Goal: Task Accomplishment & Management: Manage account settings

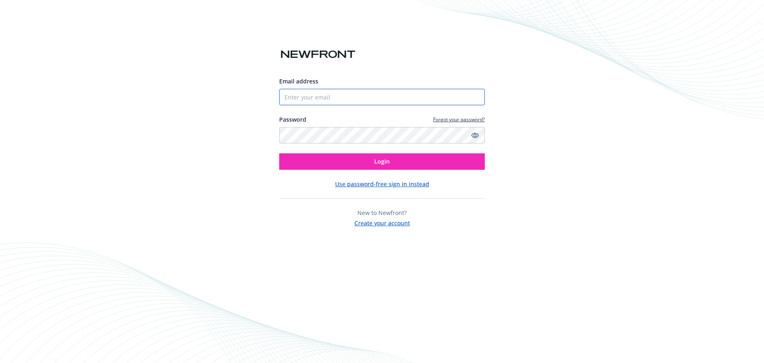
click at [319, 94] on input "Email address" at bounding box center [382, 97] width 206 height 16
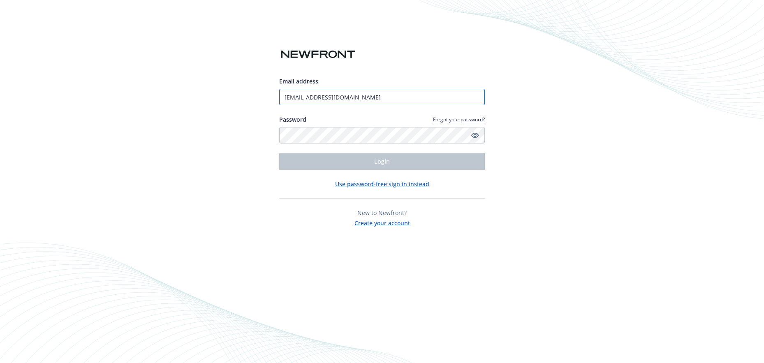
type input "[PERSON_NAME]"
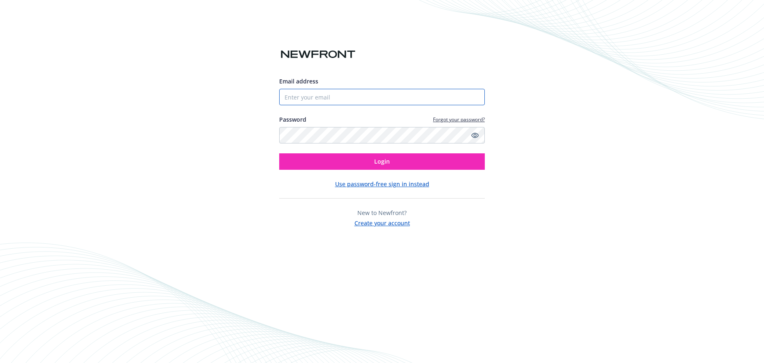
click at [321, 98] on input "Email address" at bounding box center [382, 97] width 206 height 16
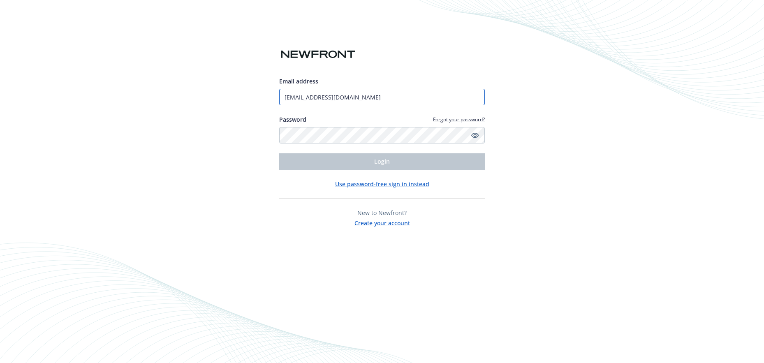
type input "[PERSON_NAME]"
